Goal: Transaction & Acquisition: Obtain resource

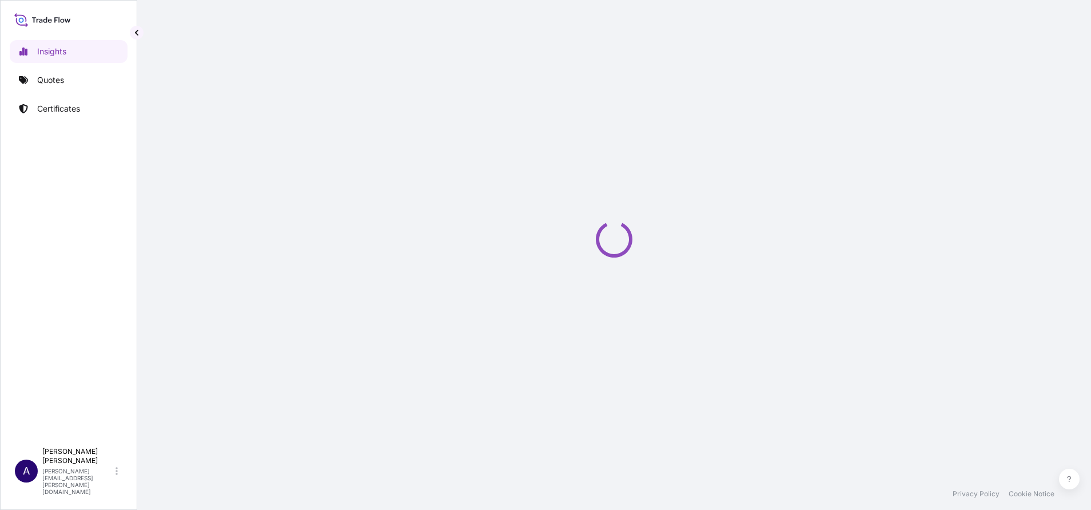
select select "2025"
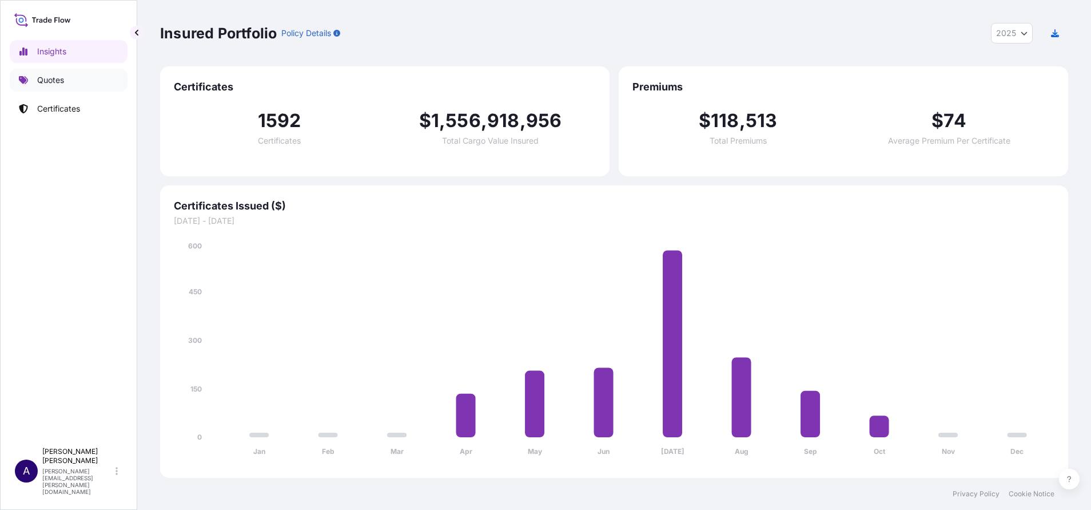
click at [66, 88] on link "Quotes" at bounding box center [69, 80] width 118 height 23
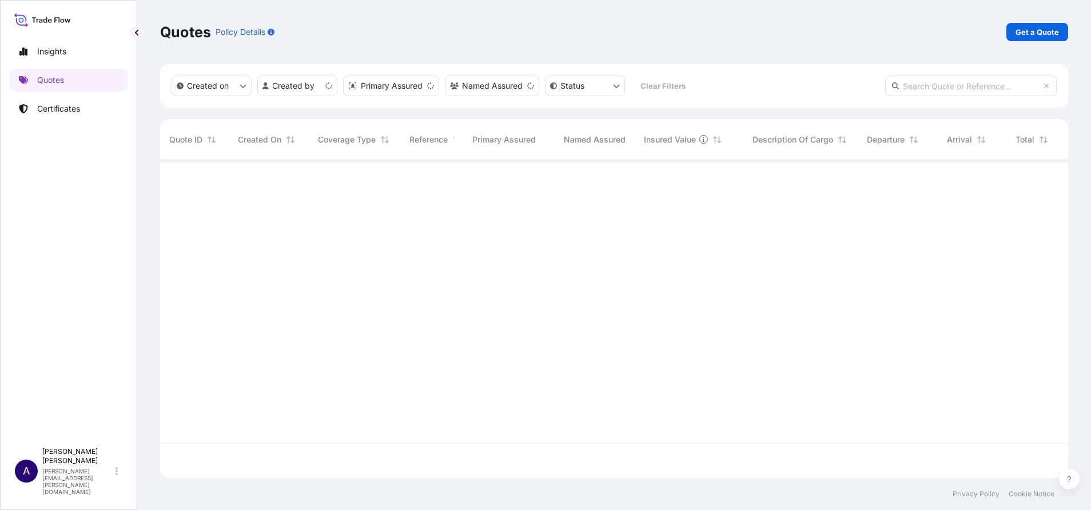
scroll to position [311, 895]
click at [1025, 32] on p "Get a Quote" at bounding box center [1037, 31] width 43 height 11
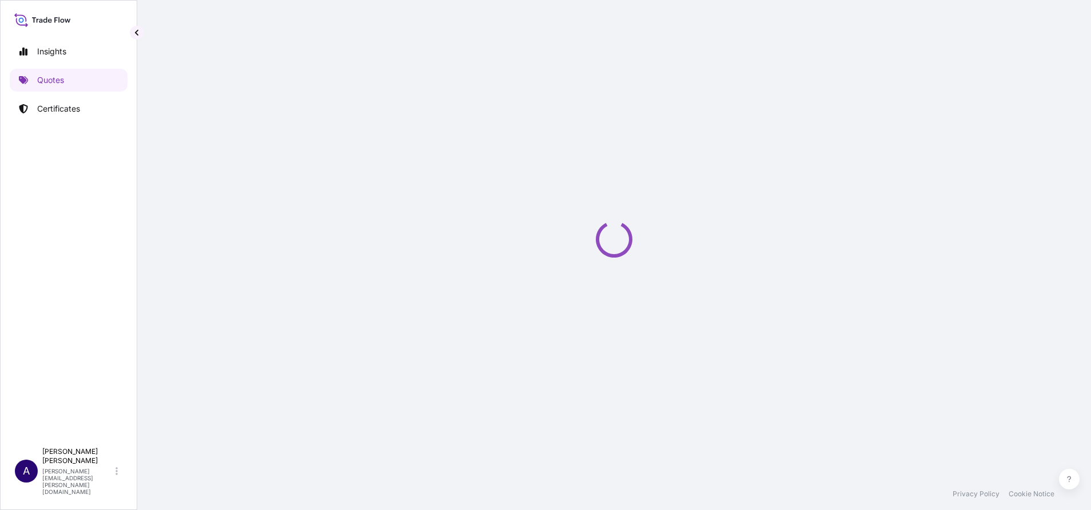
select select "AIR"
select select "27"
select select "Transit"
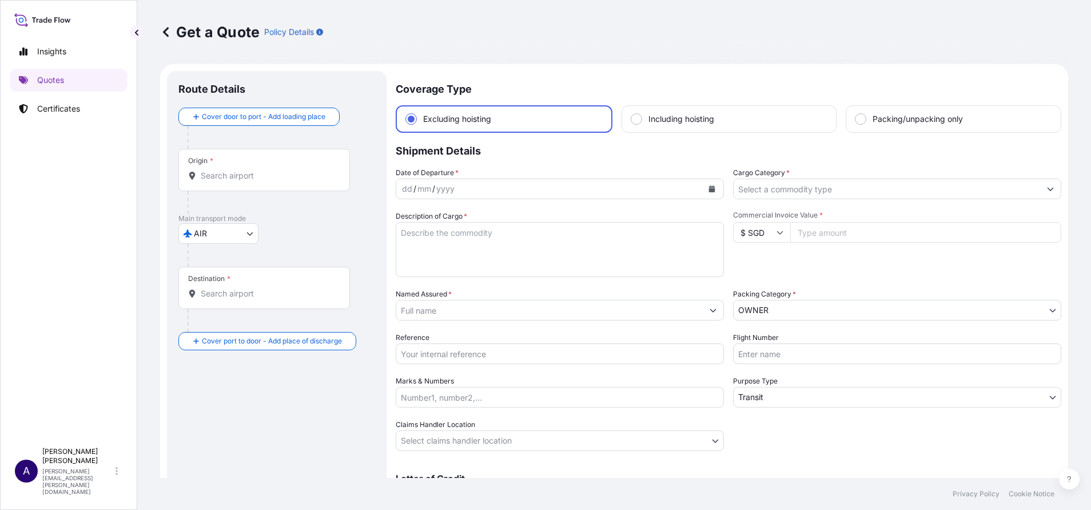
scroll to position [18, 0]
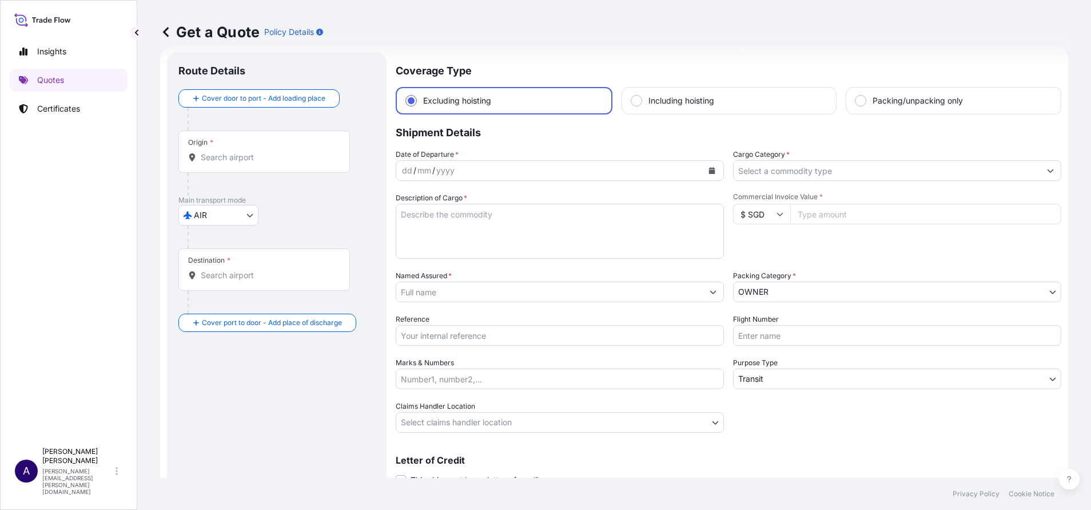
click at [751, 381] on body "Insights Quotes Certificates A [PERSON_NAME] [PERSON_NAME][EMAIL_ADDRESS][PERSO…" at bounding box center [545, 255] width 1091 height 510
click at [771, 415] on div "Date of Departure * dd / mm / yyyy Cargo Category * Description of Cargo * Comm…" at bounding box center [729, 291] width 666 height 284
click at [1043, 292] on body "Insights Quotes Certificates A [PERSON_NAME] [PERSON_NAME][EMAIL_ADDRESS][PERSO…" at bounding box center [545, 255] width 1091 height 510
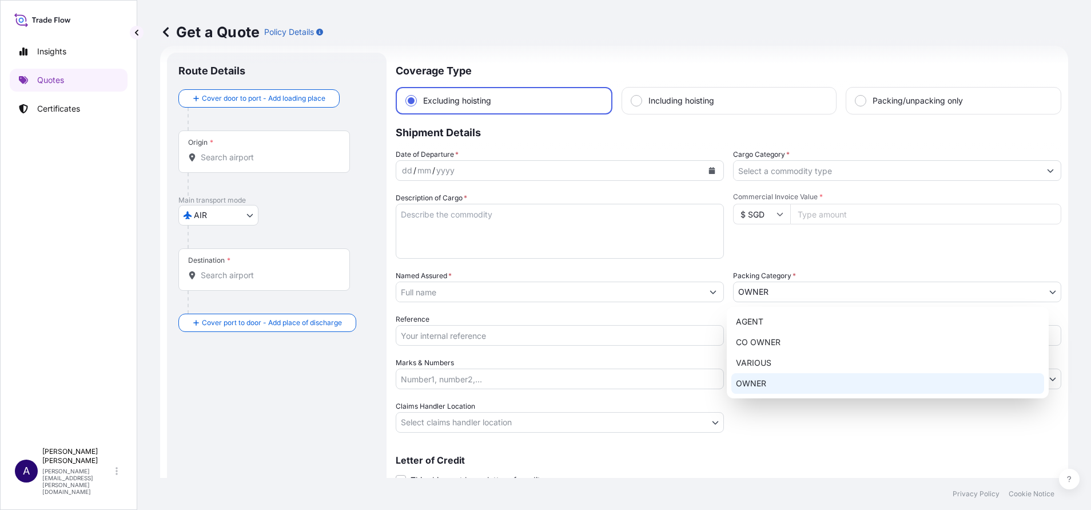
click at [783, 288] on body "Insights Quotes Certificates A [PERSON_NAME] [PERSON_NAME][EMAIL_ADDRESS][PERSO…" at bounding box center [545, 255] width 1091 height 510
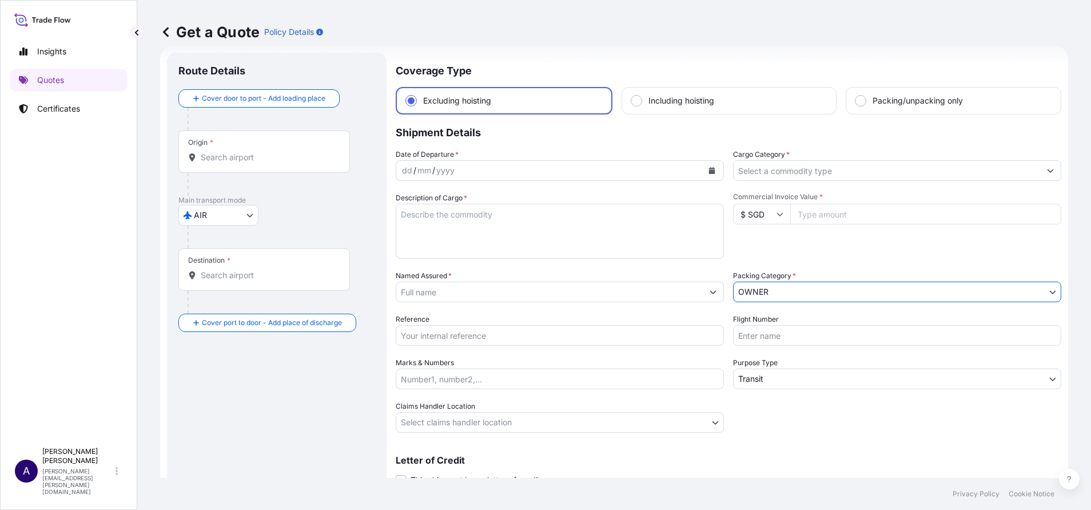
click at [835, 297] on body "Insights Quotes Certificates A [PERSON_NAME] [PERSON_NAME][EMAIL_ADDRESS][PERSO…" at bounding box center [545, 255] width 1091 height 510
click at [53, 47] on p "Insights" at bounding box center [51, 51] width 29 height 11
select select "2025"
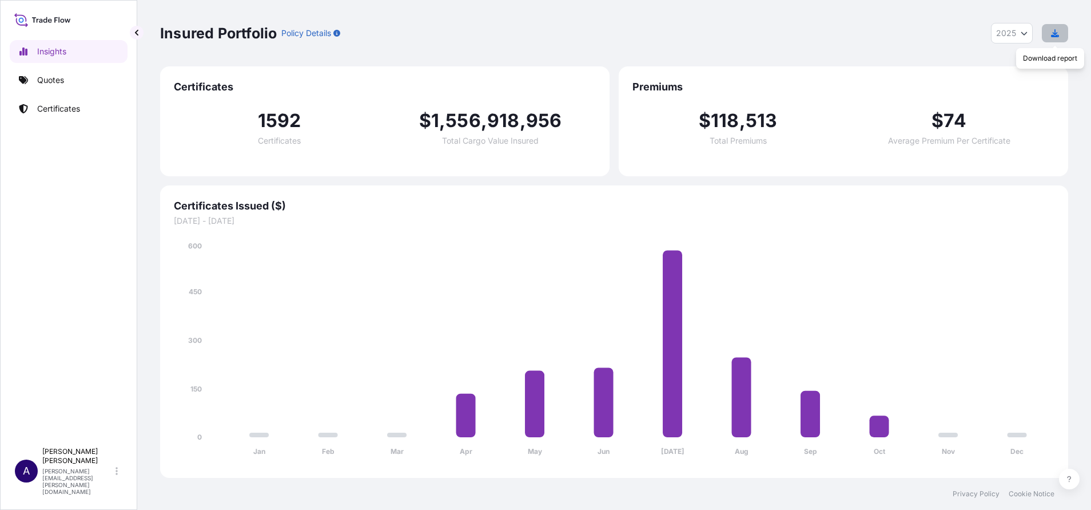
click at [1053, 30] on icon "button" at bounding box center [1055, 33] width 8 height 8
click at [58, 82] on p "Quotes" at bounding box center [50, 79] width 27 height 11
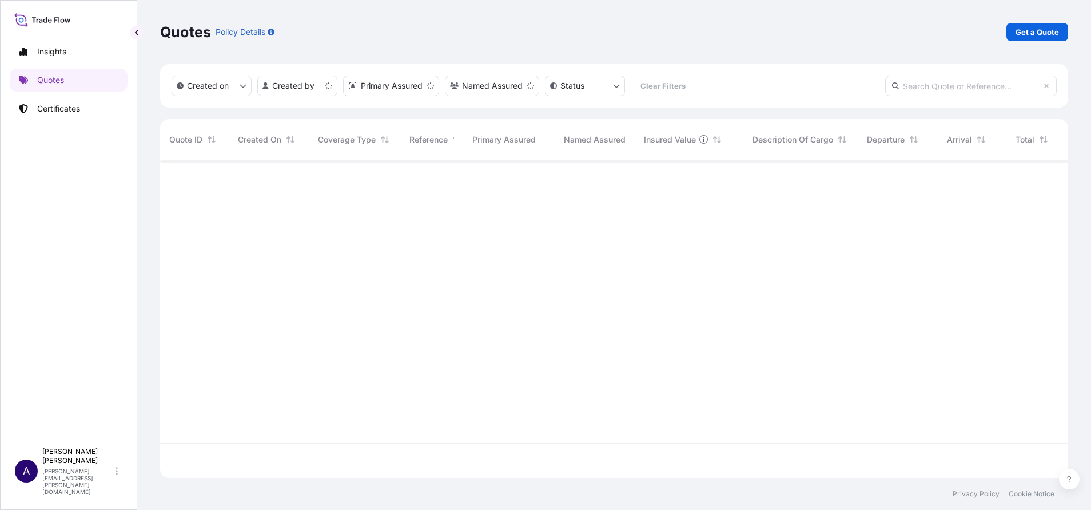
scroll to position [311, 895]
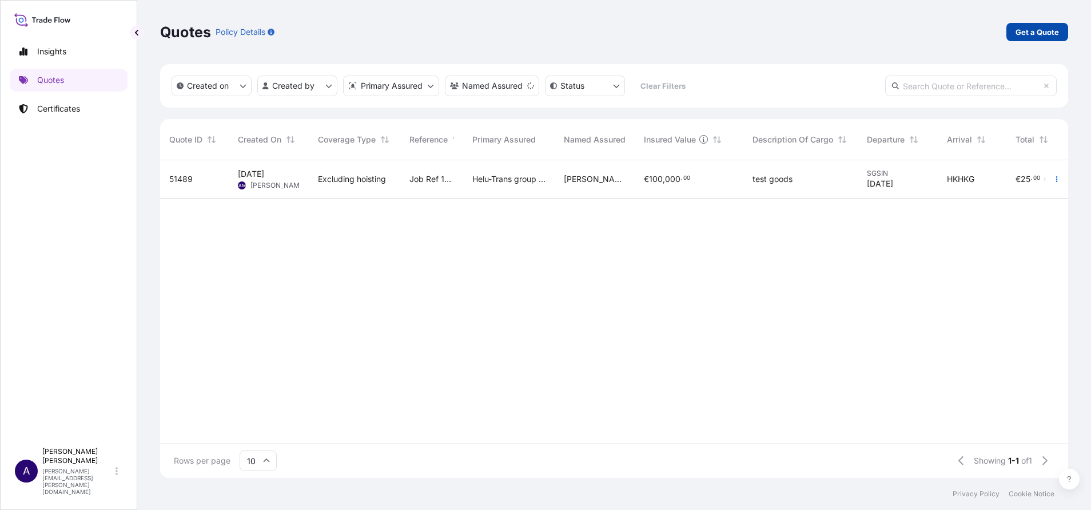
click at [1039, 29] on p "Get a Quote" at bounding box center [1037, 31] width 43 height 11
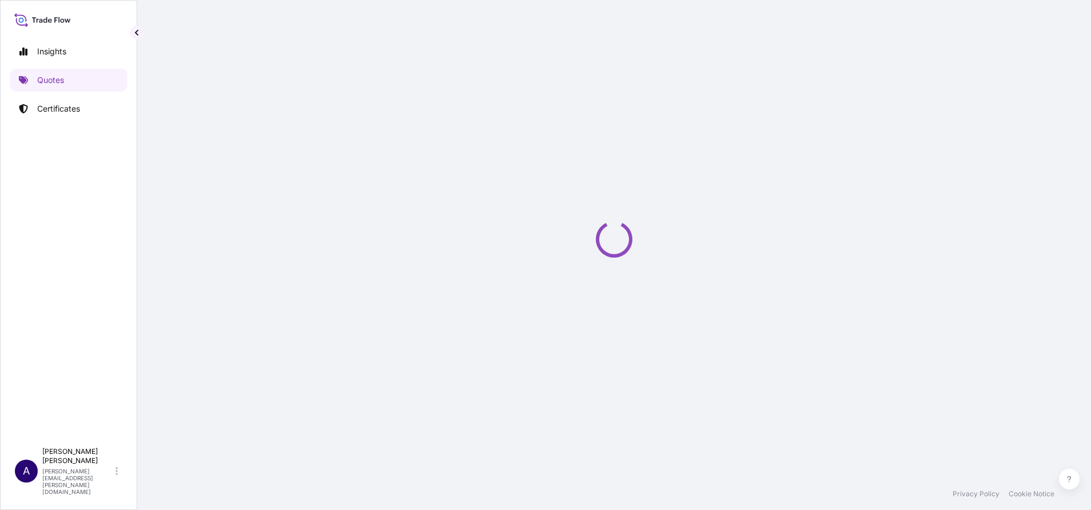
scroll to position [18, 0]
select select "AIR"
select select "27"
select select "Transit"
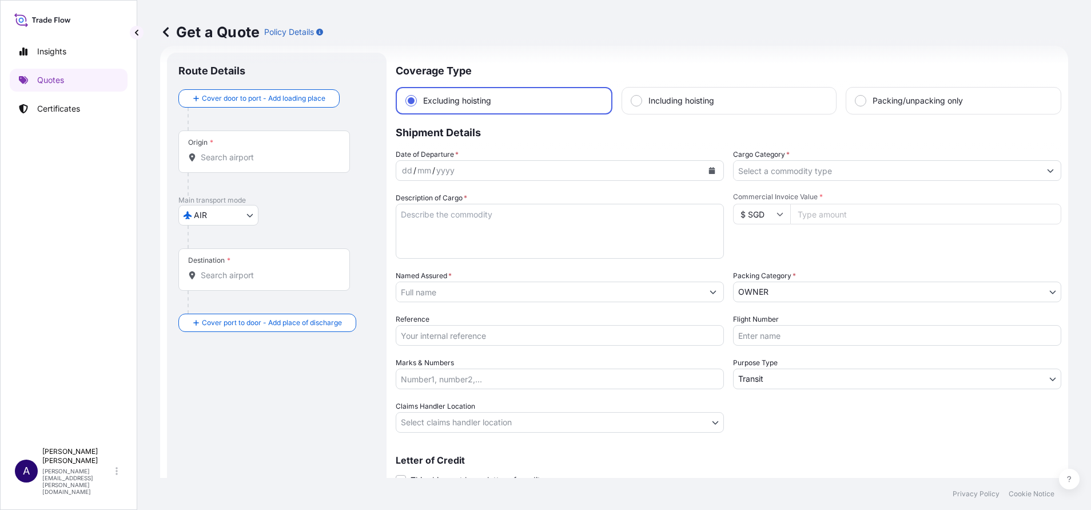
click at [828, 291] on body "Insights Quotes Certificates A [PERSON_NAME] [PERSON_NAME][EMAIL_ADDRESS][PERSO…" at bounding box center [545, 255] width 1091 height 510
click at [64, 109] on p "Certificates" at bounding box center [58, 108] width 43 height 11
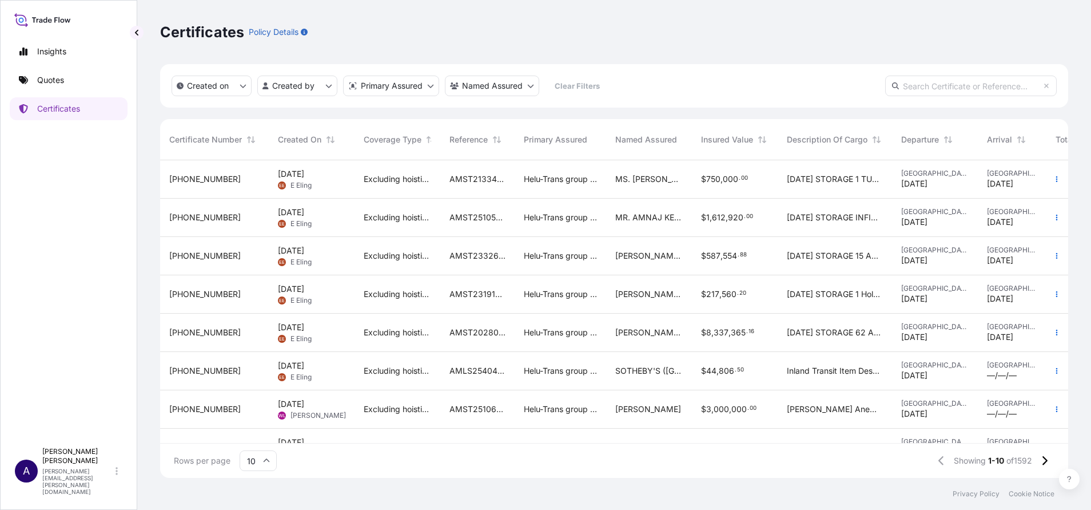
click at [197, 182] on span "[PHONE_NUMBER]" at bounding box center [204, 178] width 71 height 11
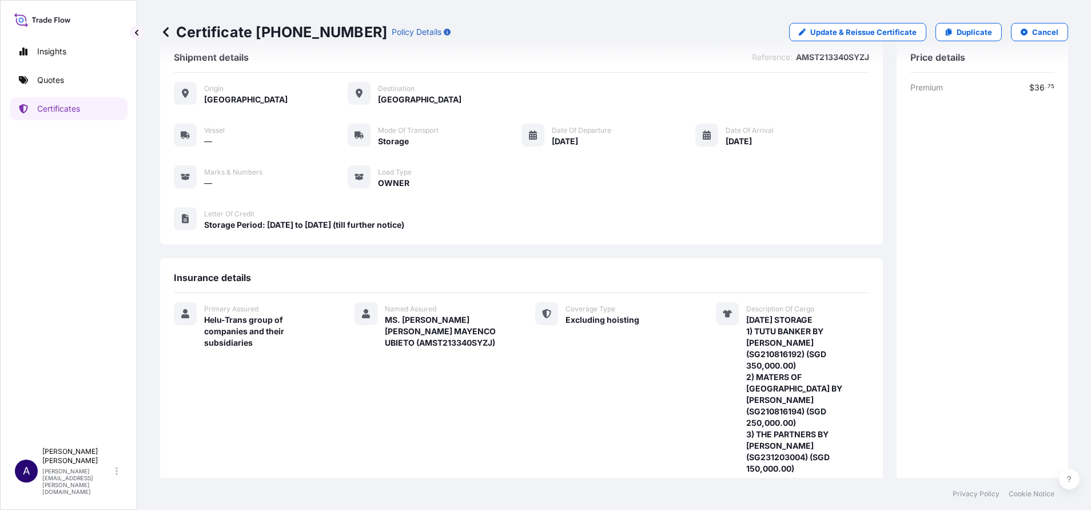
scroll to position [27, 0]
click at [164, 29] on icon at bounding box center [165, 31] width 11 height 11
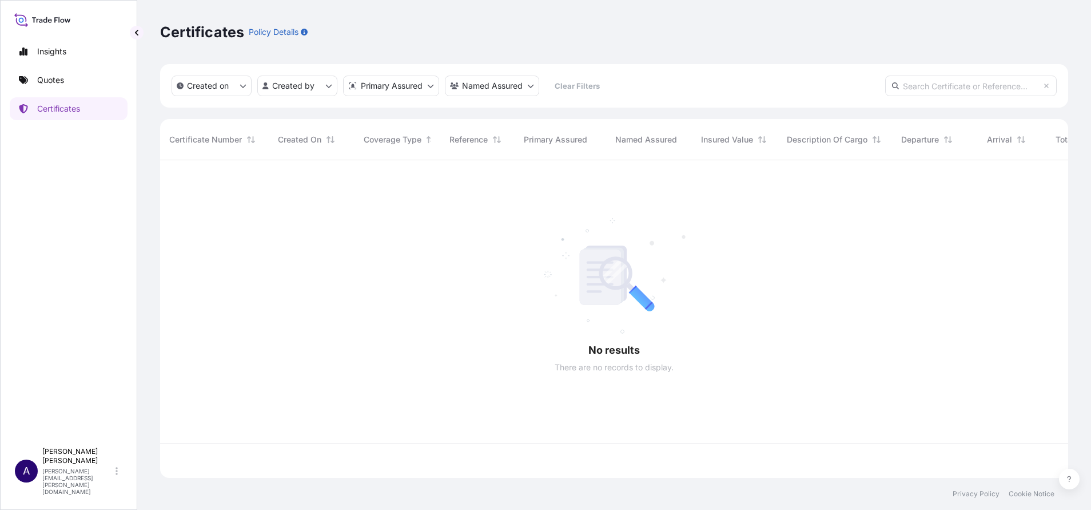
scroll to position [311, 895]
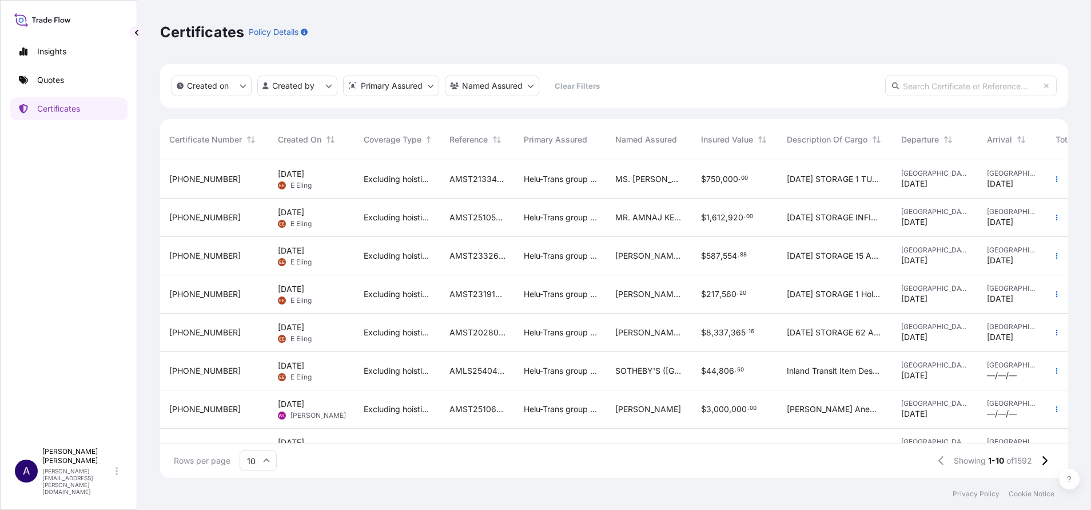
click at [206, 182] on span "[PHONE_NUMBER]" at bounding box center [204, 178] width 71 height 11
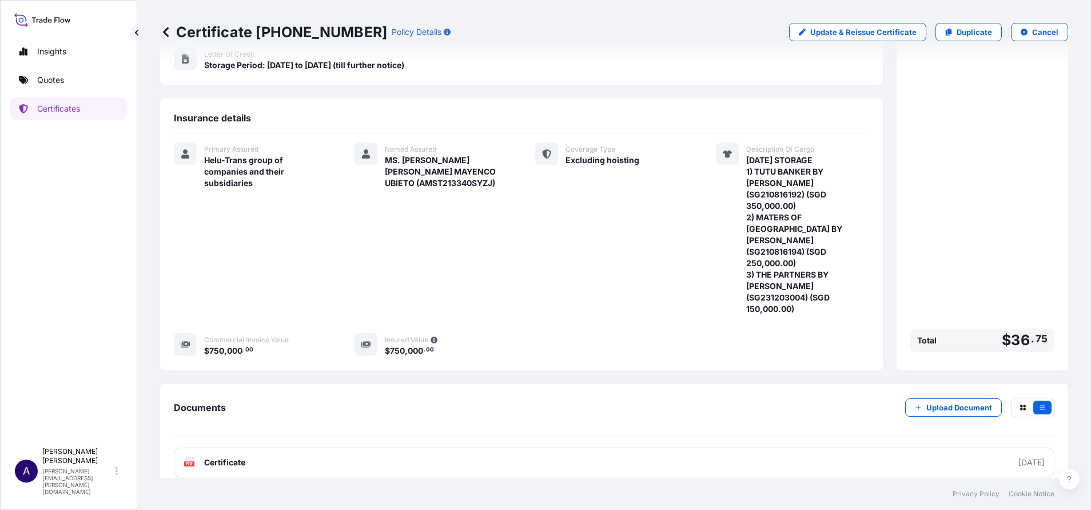
scroll to position [213, 0]
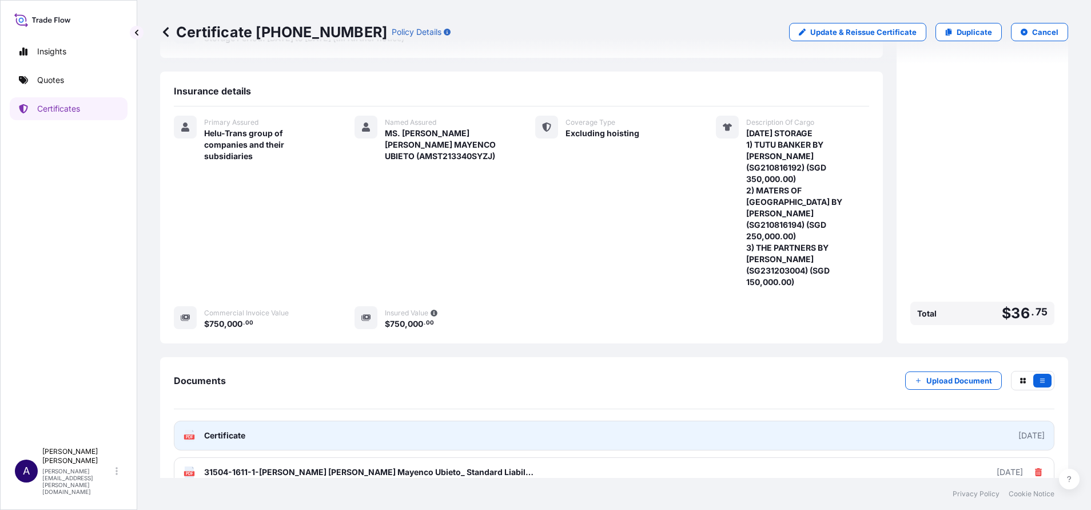
click at [1019, 429] on div "[DATE]" at bounding box center [1032, 434] width 26 height 11
